Goal: Transaction & Acquisition: Book appointment/travel/reservation

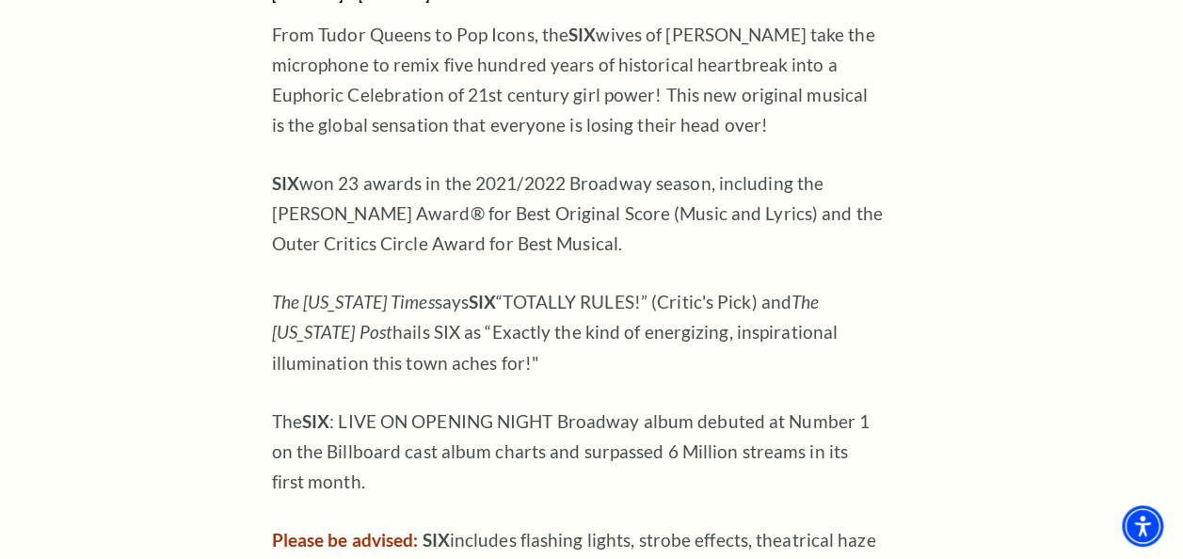
scroll to position [1694, 0]
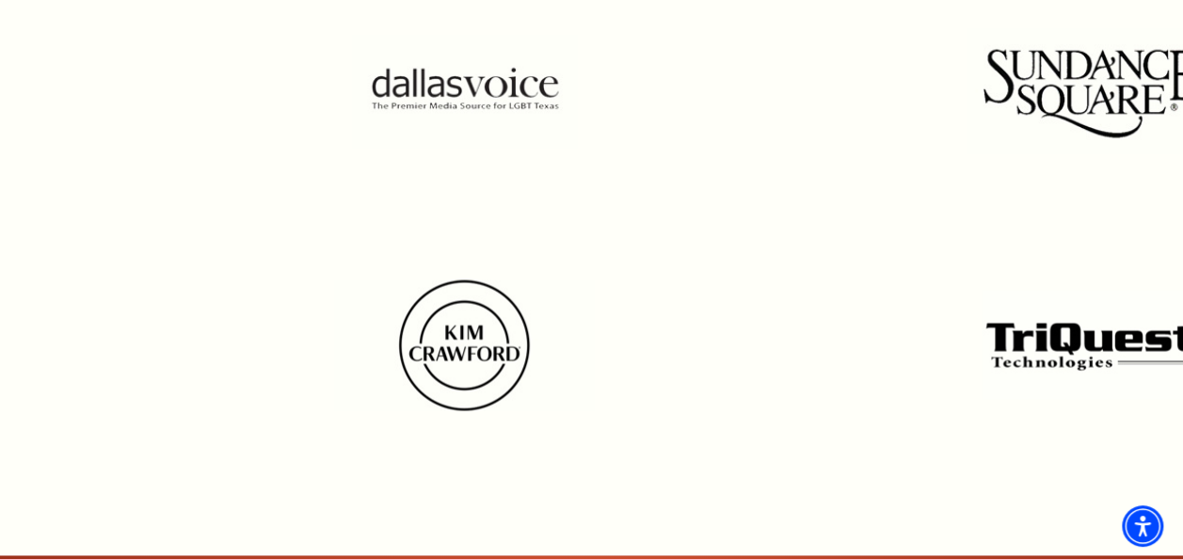
scroll to position [1694, 0]
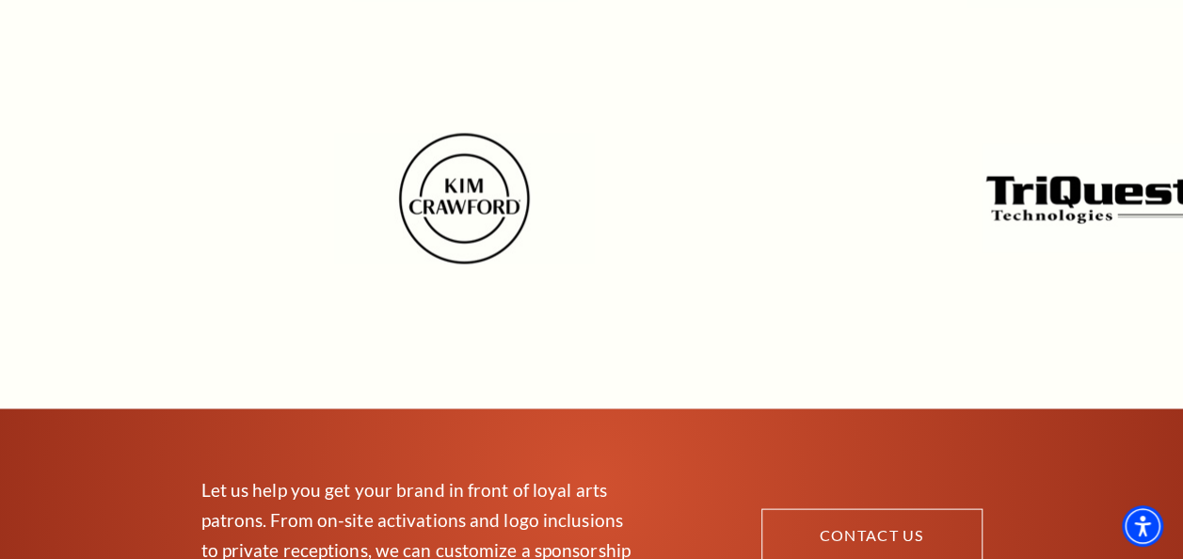
click at [476, 201] on img at bounding box center [464, 198] width 260 height 131
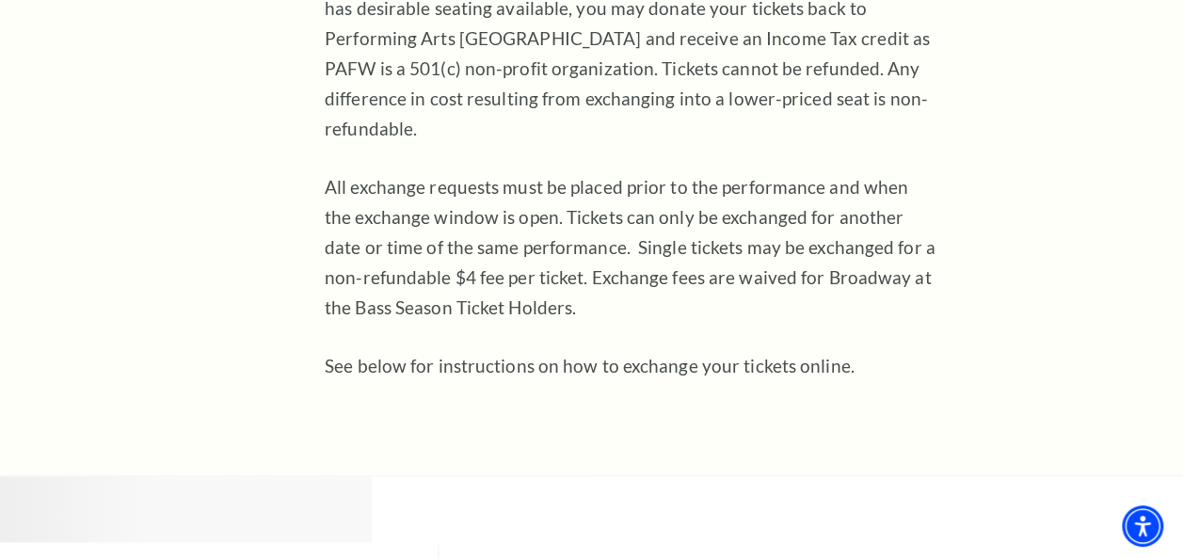
scroll to position [1035, 0]
